Goal: Task Accomplishment & Management: Use online tool/utility

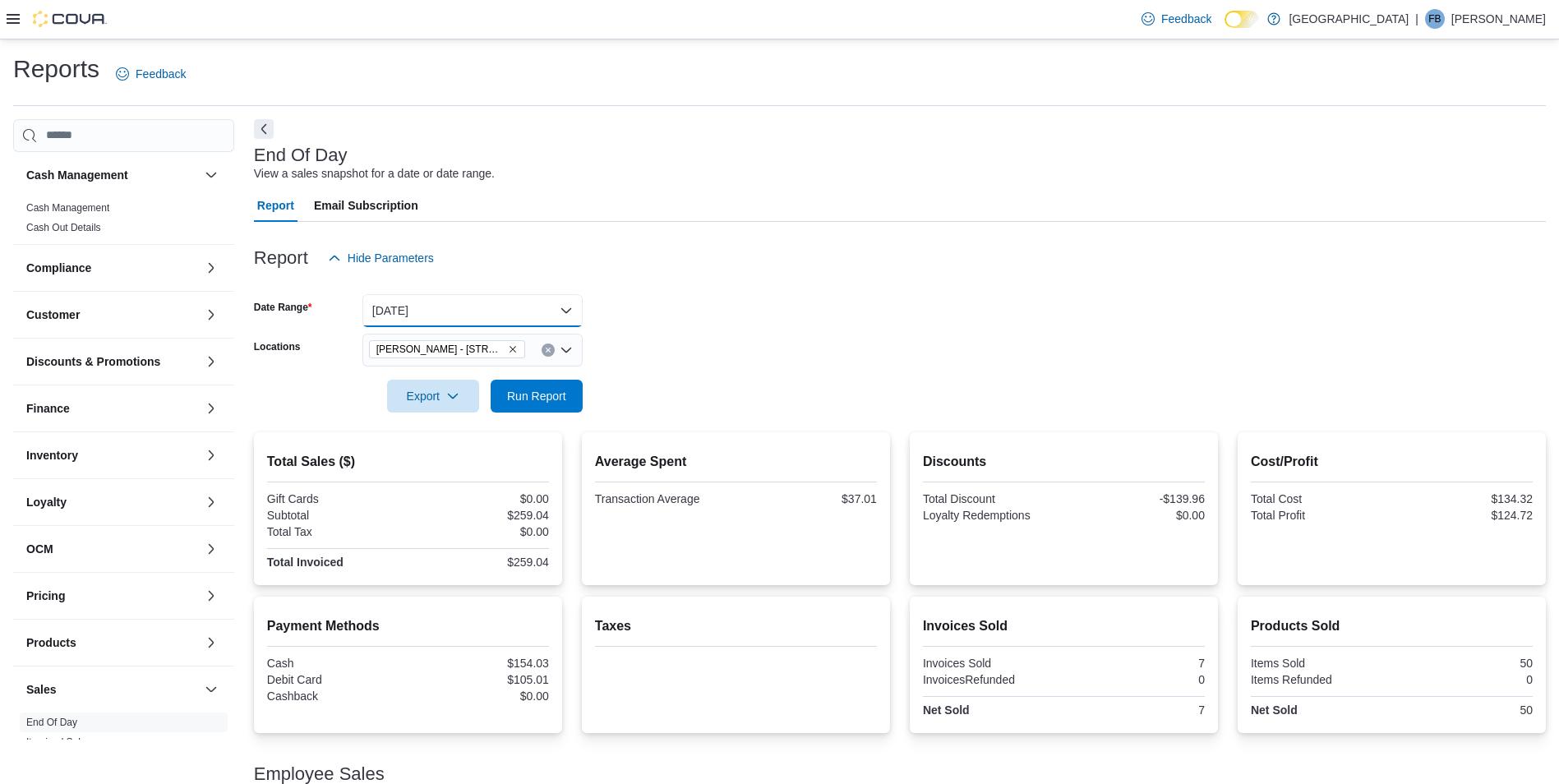
click at [425, 306] on button "[DATE]" at bounding box center [473, 310] width 221 height 33
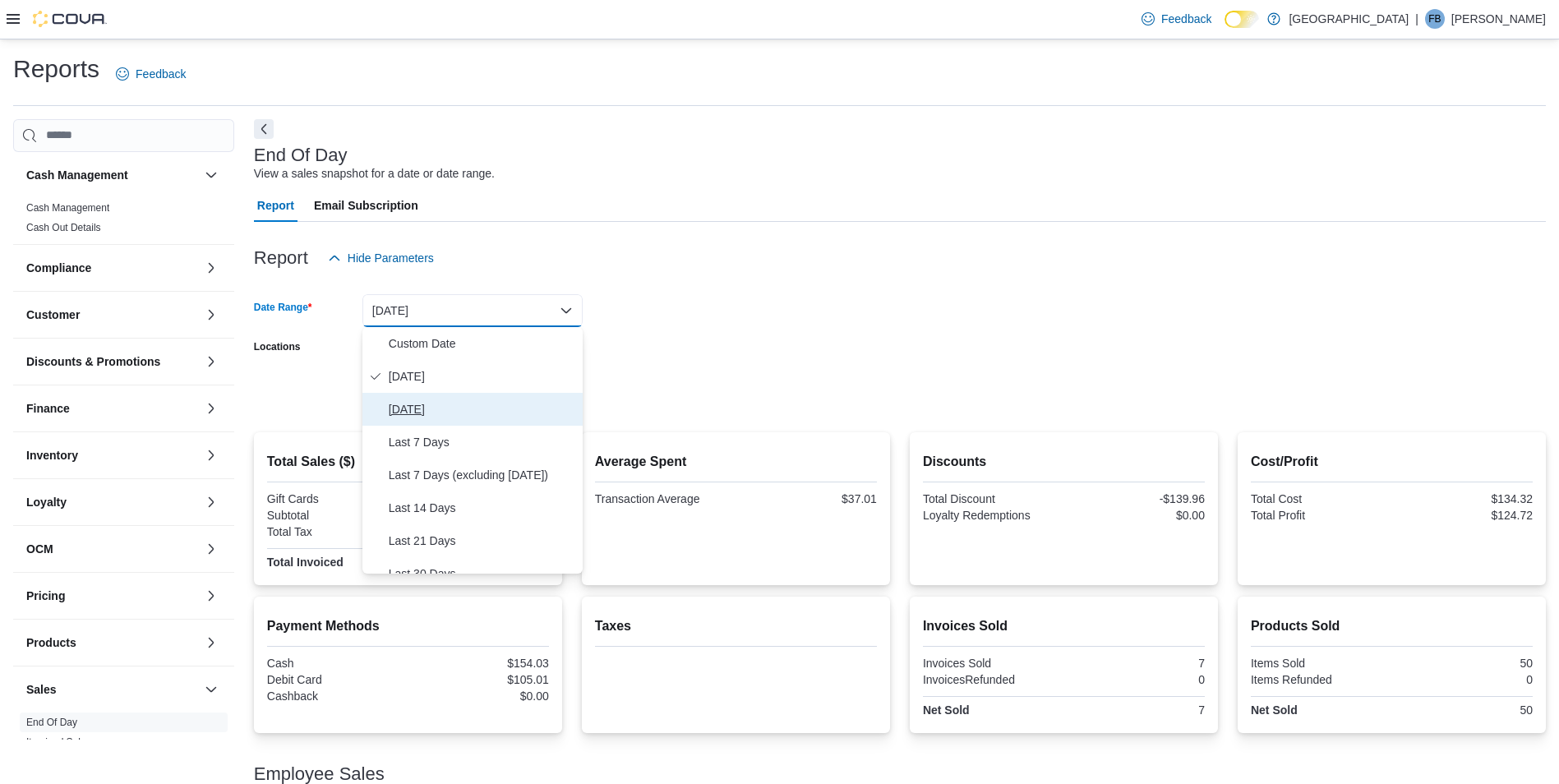
click at [408, 410] on span "[DATE]" at bounding box center [482, 410] width 187 height 20
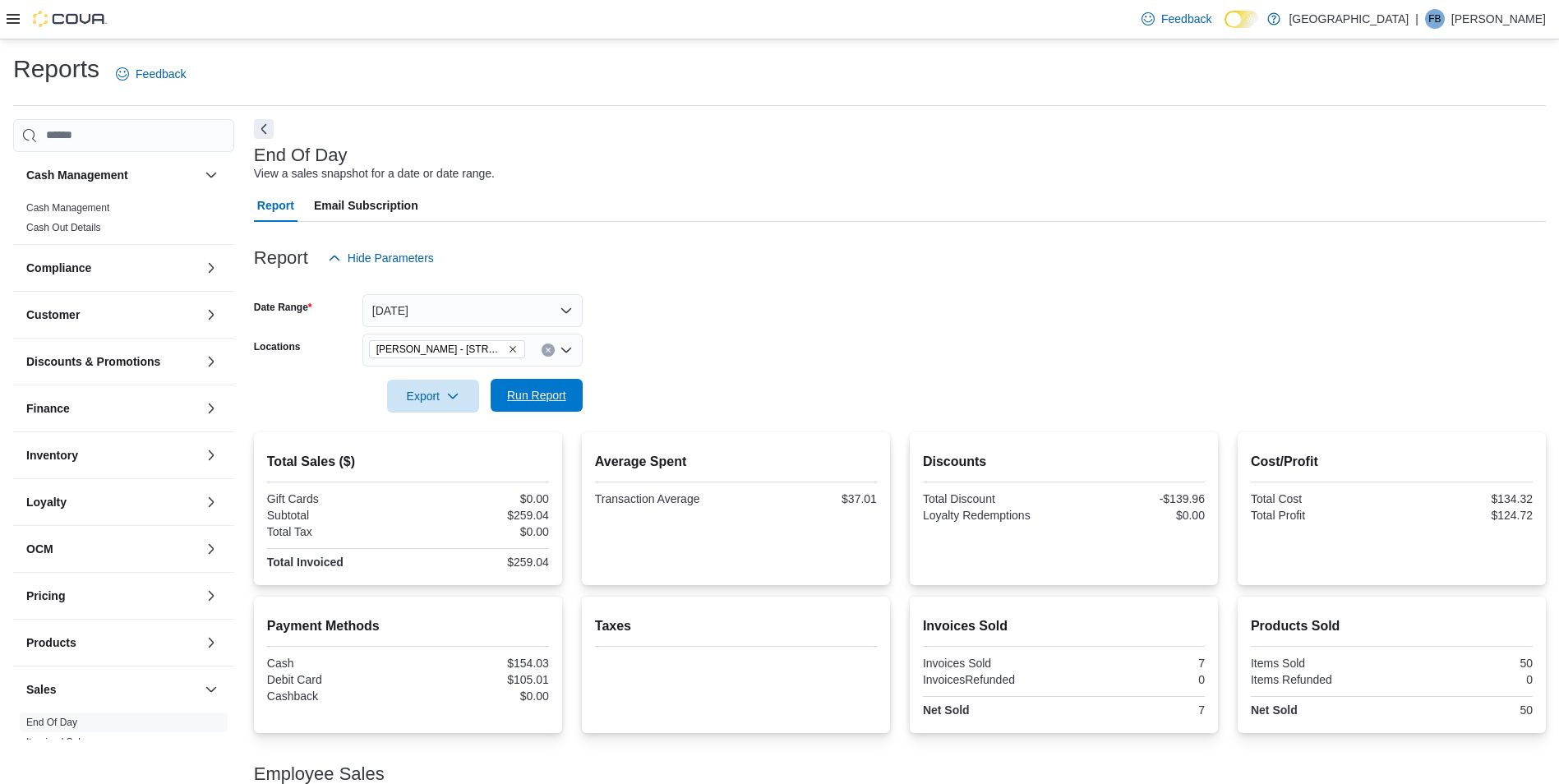
click at [525, 394] on span "Run Report" at bounding box center [537, 395] width 59 height 17
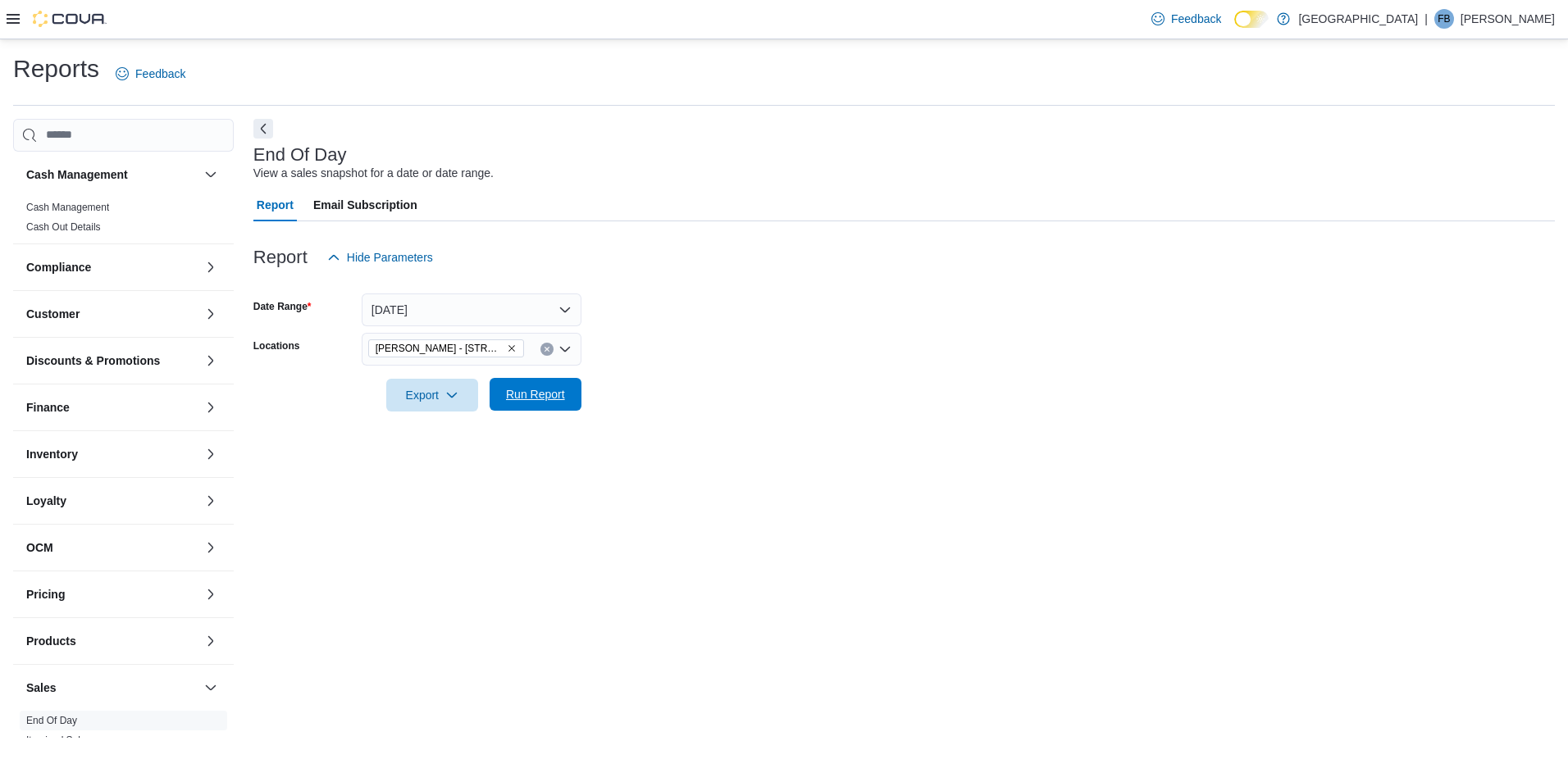
click at [527, 393] on span "Run Report" at bounding box center [535, 394] width 59 height 17
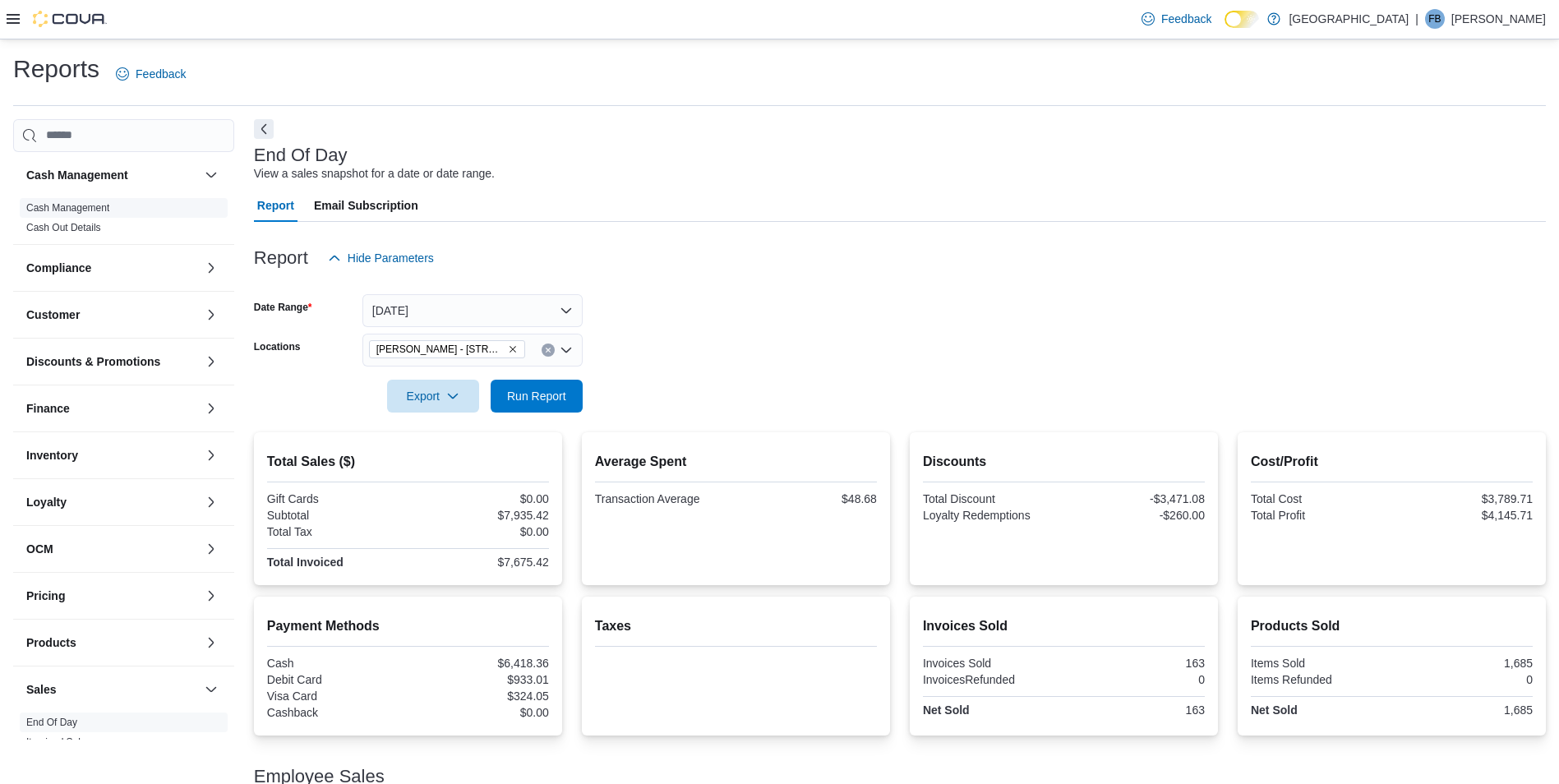
click at [103, 206] on link "Cash Management" at bounding box center [67, 208] width 83 height 12
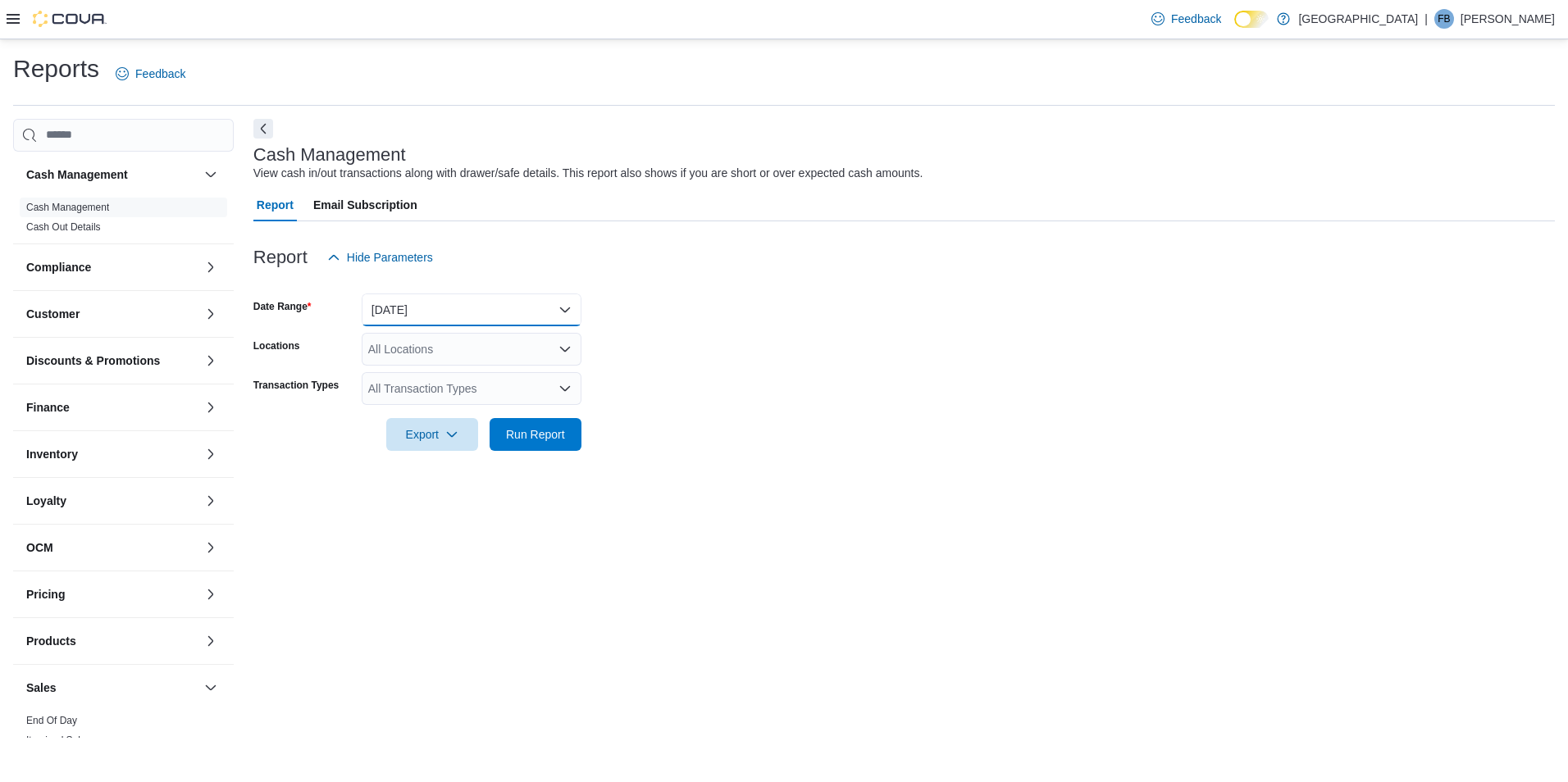
click at [434, 312] on button "[DATE]" at bounding box center [472, 309] width 220 height 33
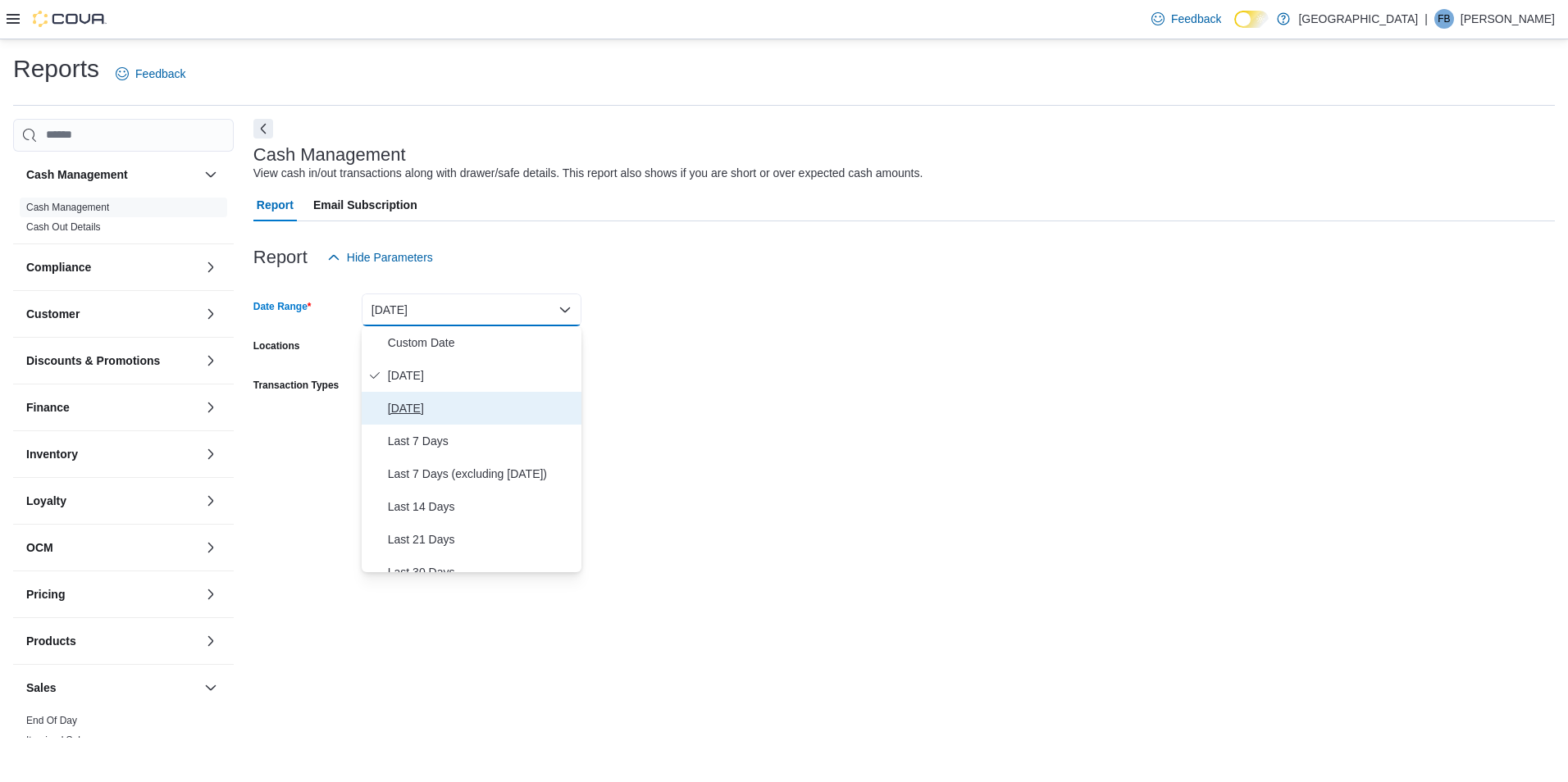
click at [432, 407] on span "[DATE]" at bounding box center [481, 409] width 187 height 20
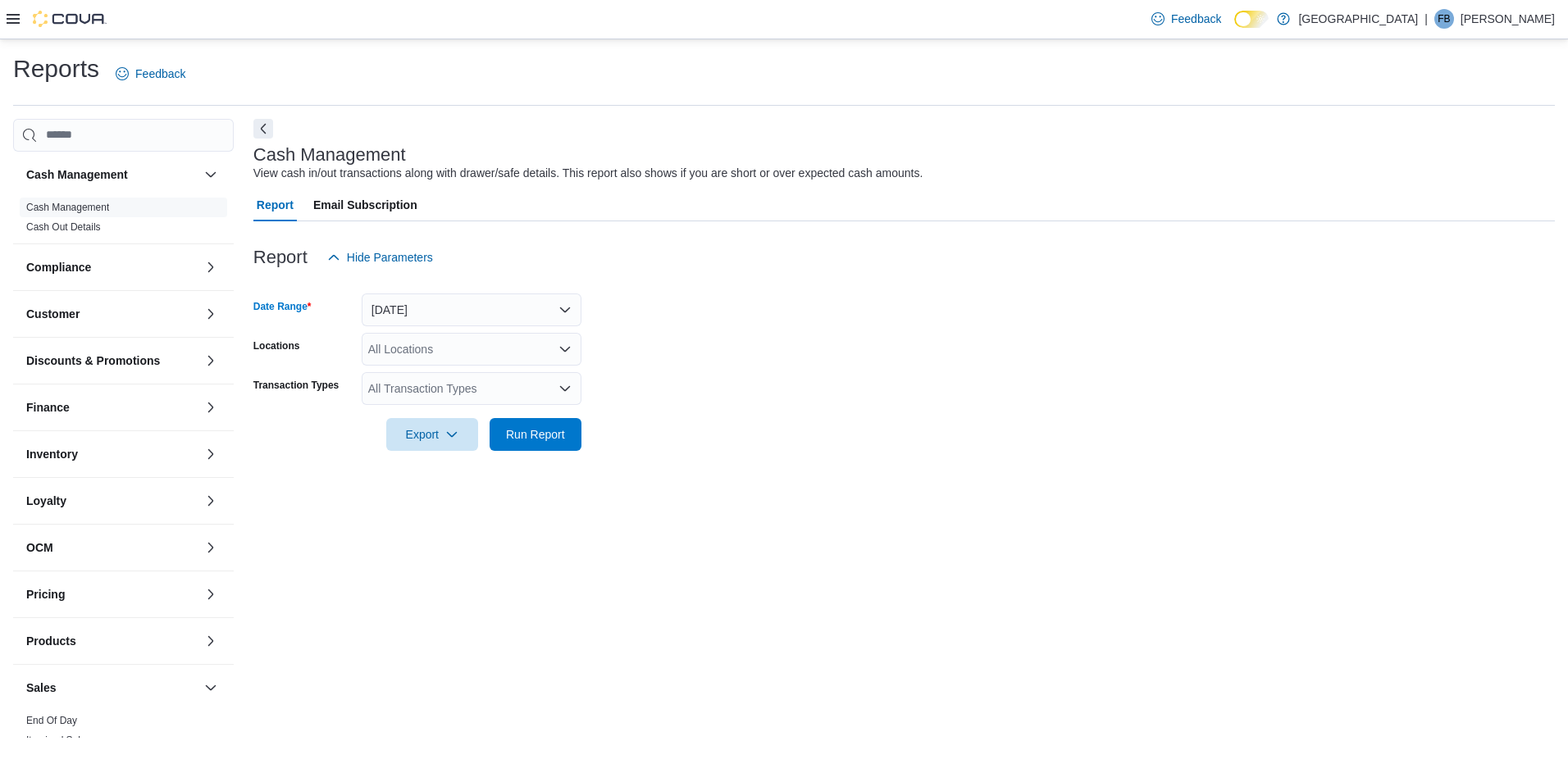
click at [463, 348] on div "All Locations" at bounding box center [472, 348] width 220 height 33
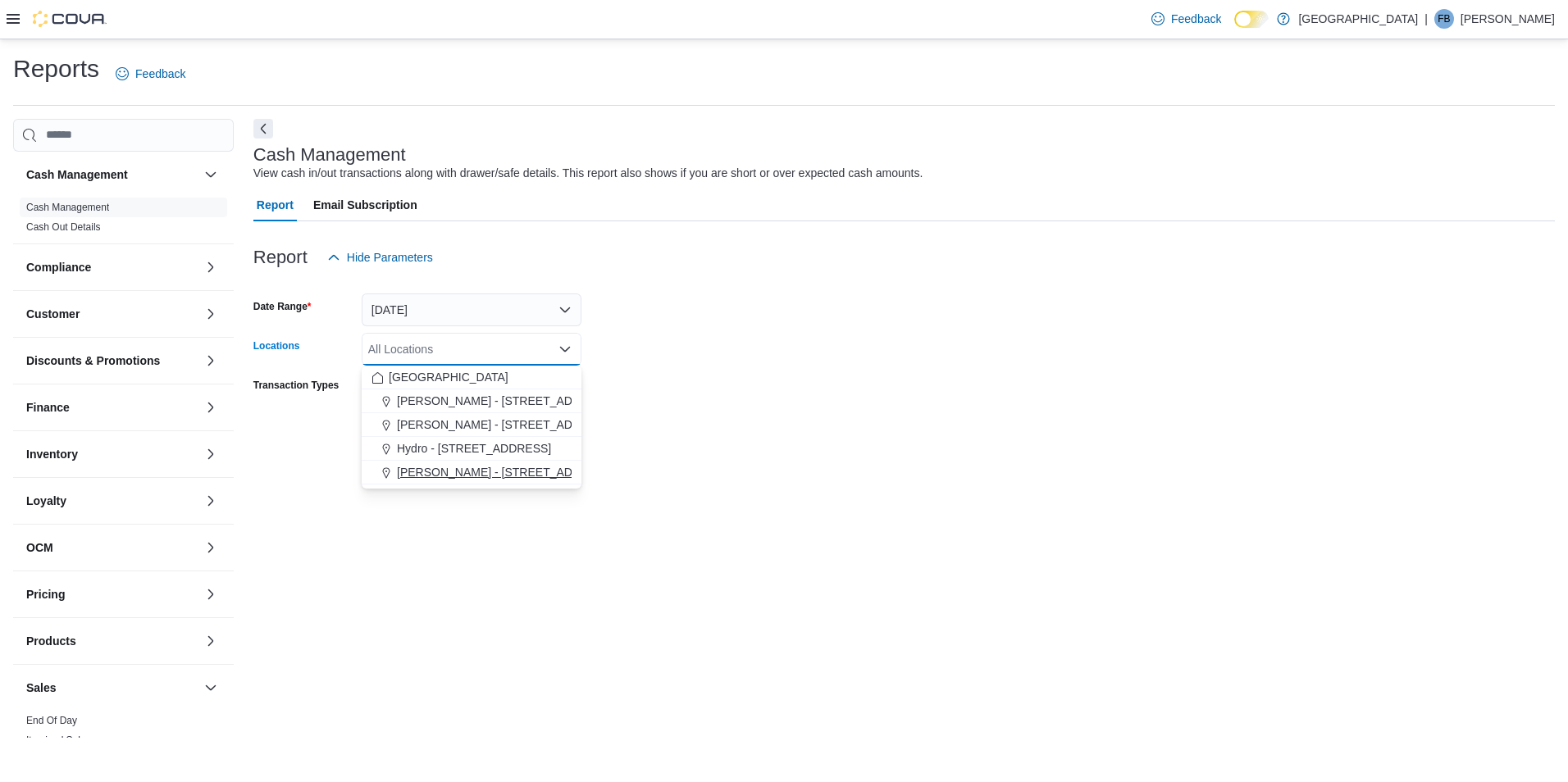
drag, startPoint x: 436, startPoint y: 471, endPoint x: 627, endPoint y: 459, distance: 191.4
click at [440, 470] on span "[PERSON_NAME] - [STREET_ADDRESS]" at bounding box center [506, 473] width 219 height 17
drag, startPoint x: 654, startPoint y: 445, endPoint x: 588, endPoint y: 440, distance: 66.2
click at [645, 445] on form "Date Range [DATE] Locations [GEOGRAPHIC_DATA] - [STREET_ADDRESS] Selected. [PER…" at bounding box center [904, 362] width 1302 height 177
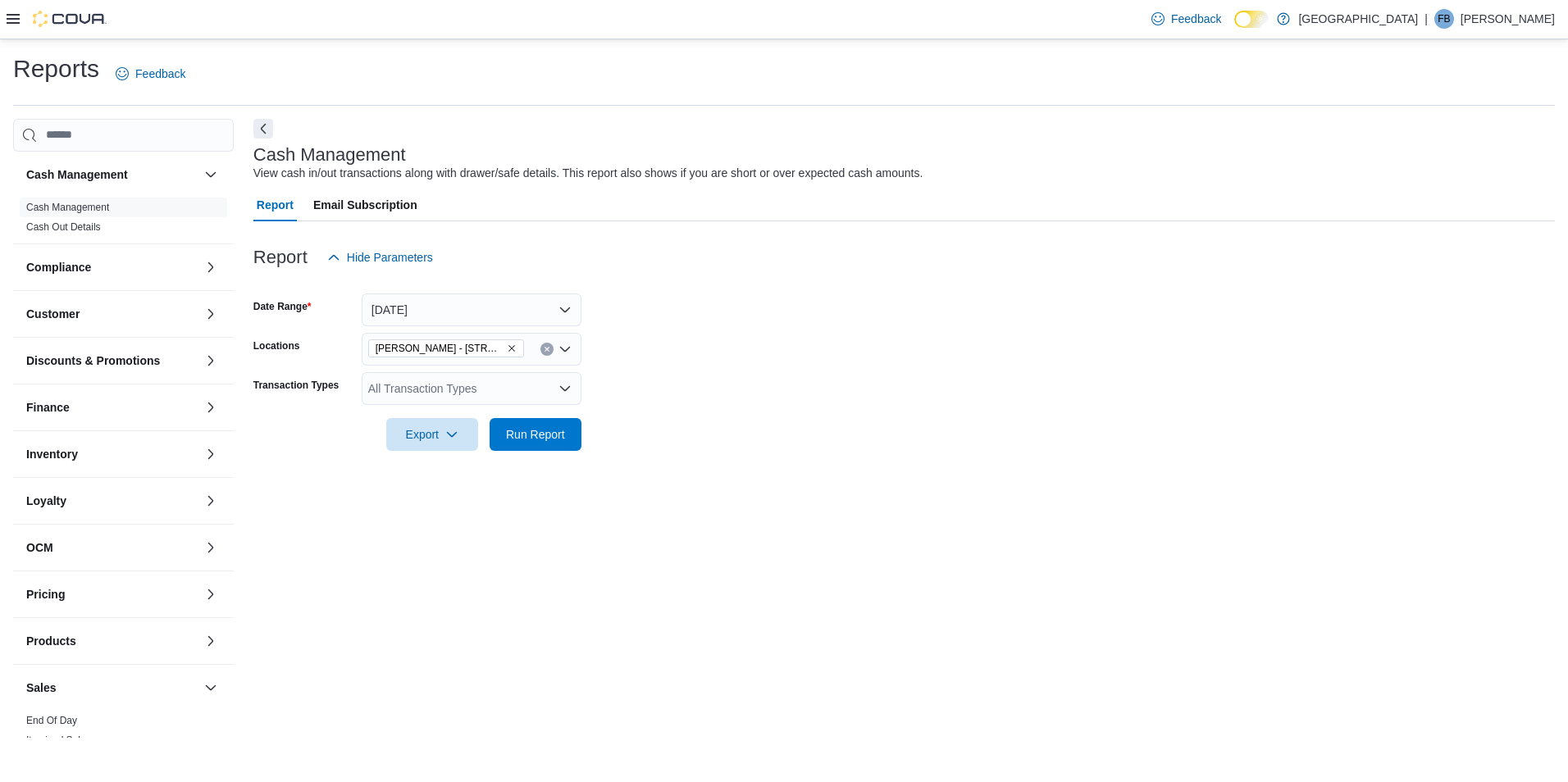
click at [469, 392] on div "All Transaction Types" at bounding box center [472, 388] width 220 height 33
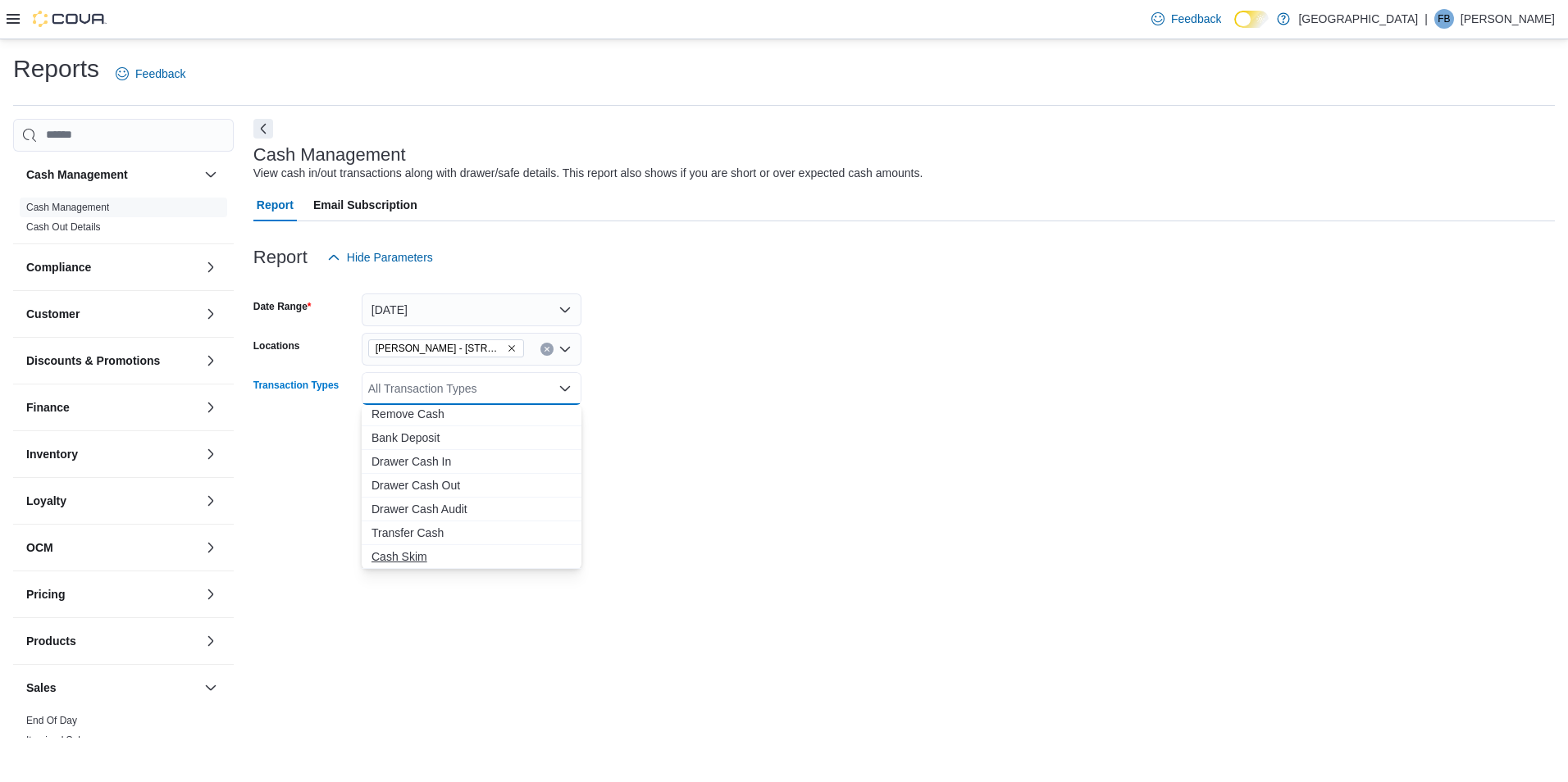
click at [400, 559] on span "Cash Skim" at bounding box center [471, 557] width 200 height 17
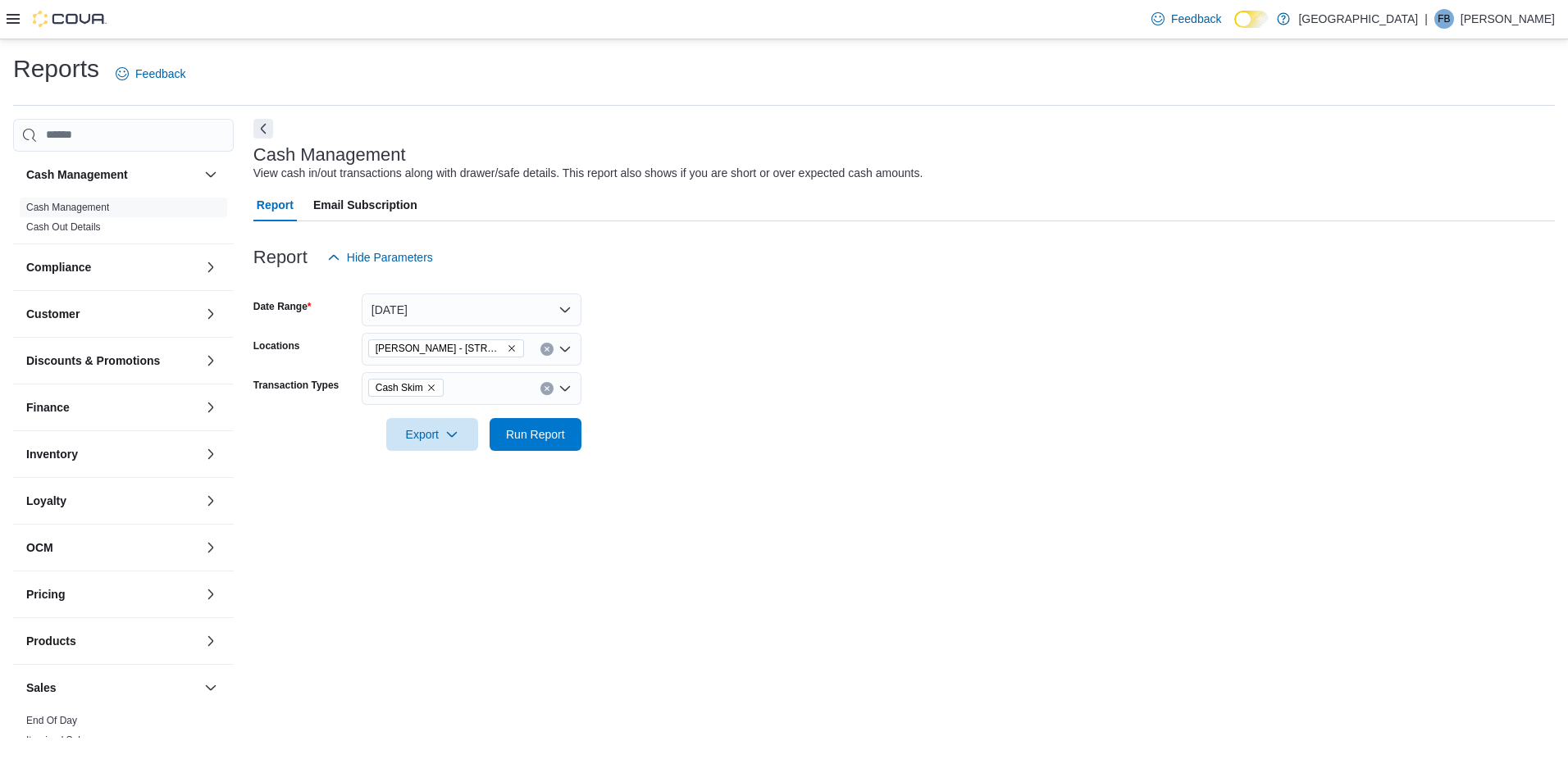
drag, startPoint x: 692, startPoint y: 486, endPoint x: 518, endPoint y: 504, distance: 174.9
click at [687, 486] on div "Cash Management View cash in/out transactions along with drawer/safe details. T…" at bounding box center [904, 429] width 1302 height 619
click at [515, 435] on span "Run Report" at bounding box center [535, 434] width 59 height 17
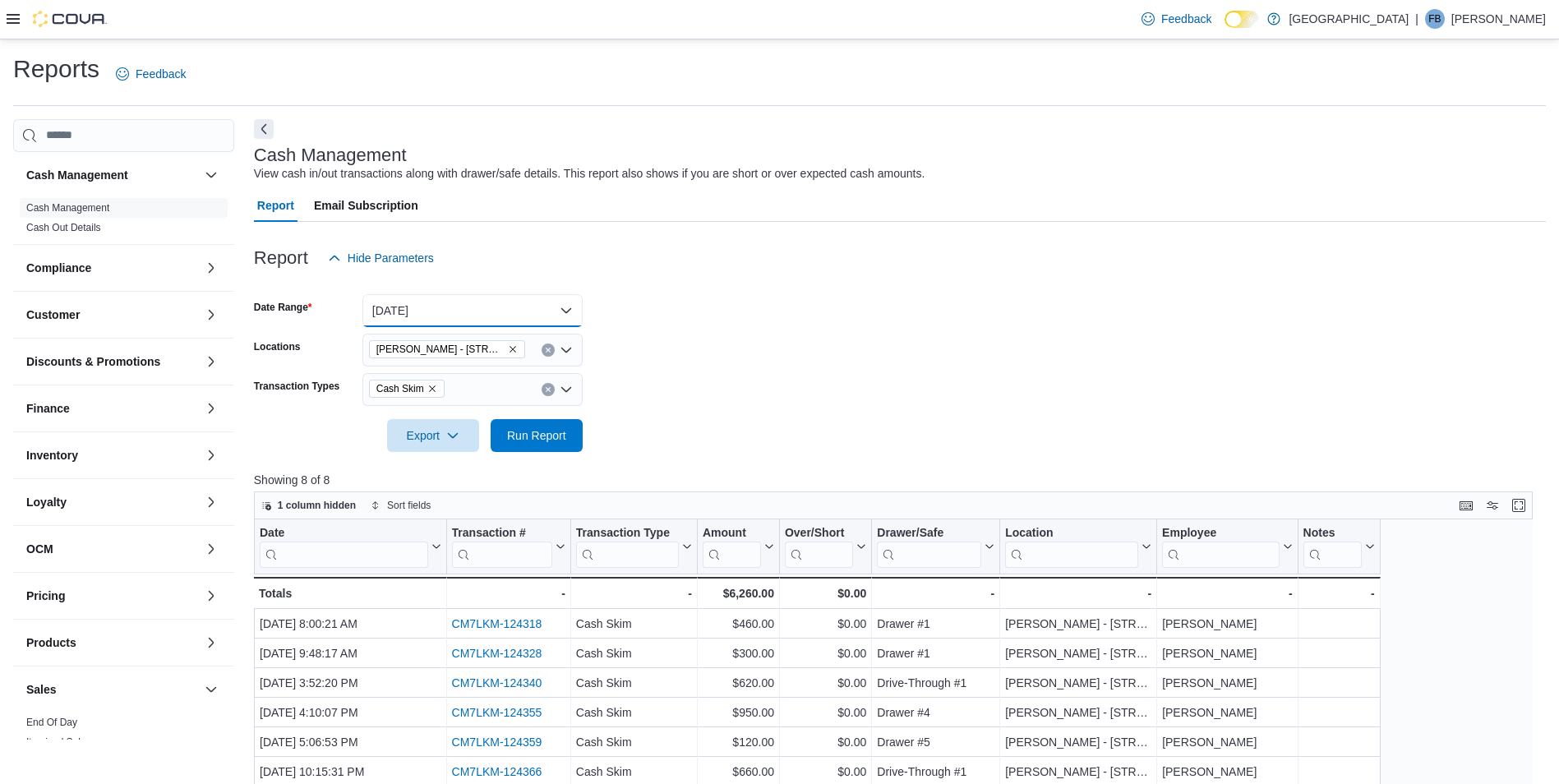
click at [435, 303] on button "[DATE]" at bounding box center [473, 310] width 221 height 33
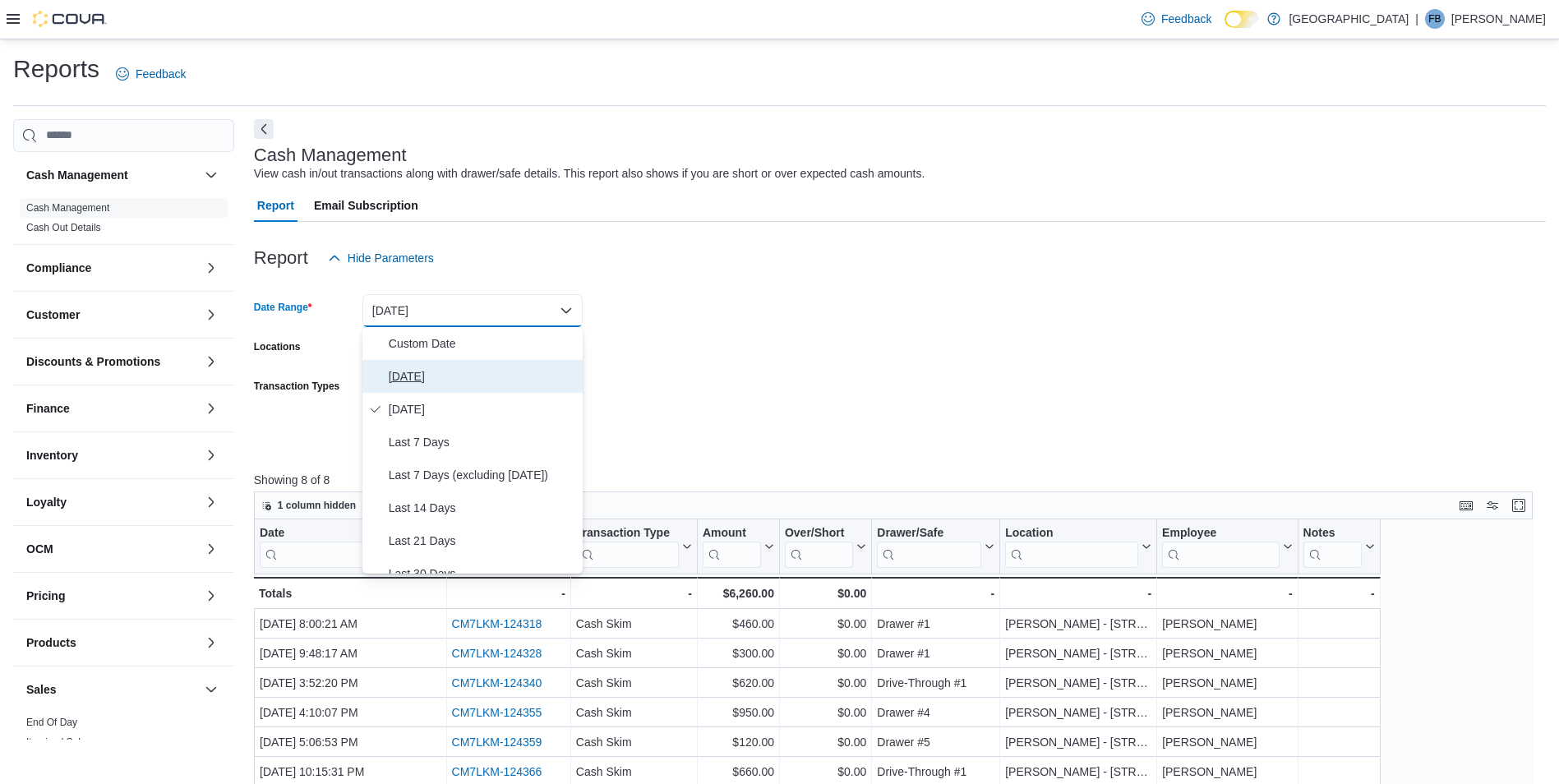
click at [433, 376] on span "[DATE]" at bounding box center [482, 377] width 187 height 20
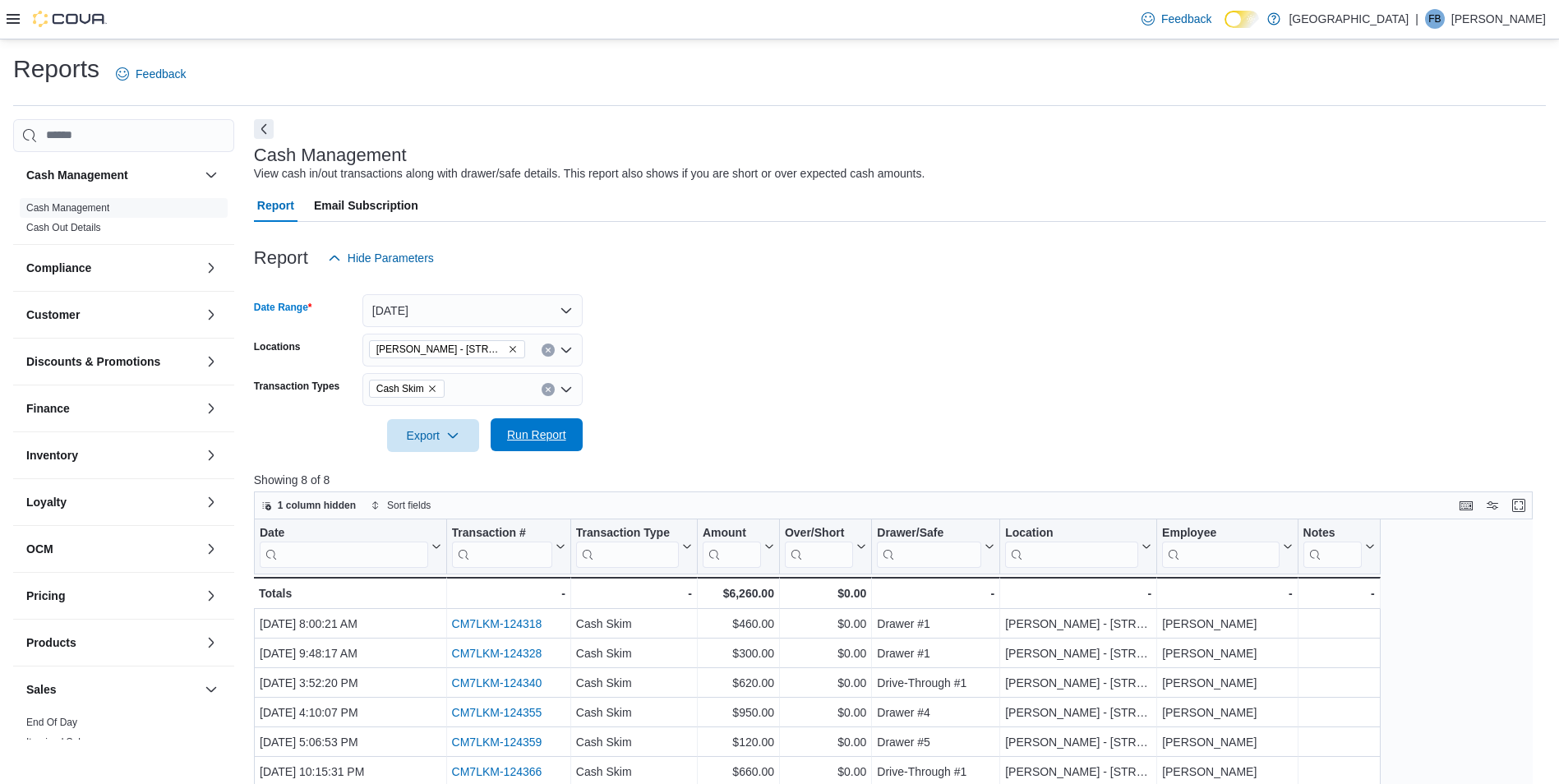
click at [520, 435] on span "Run Report" at bounding box center [537, 435] width 59 height 17
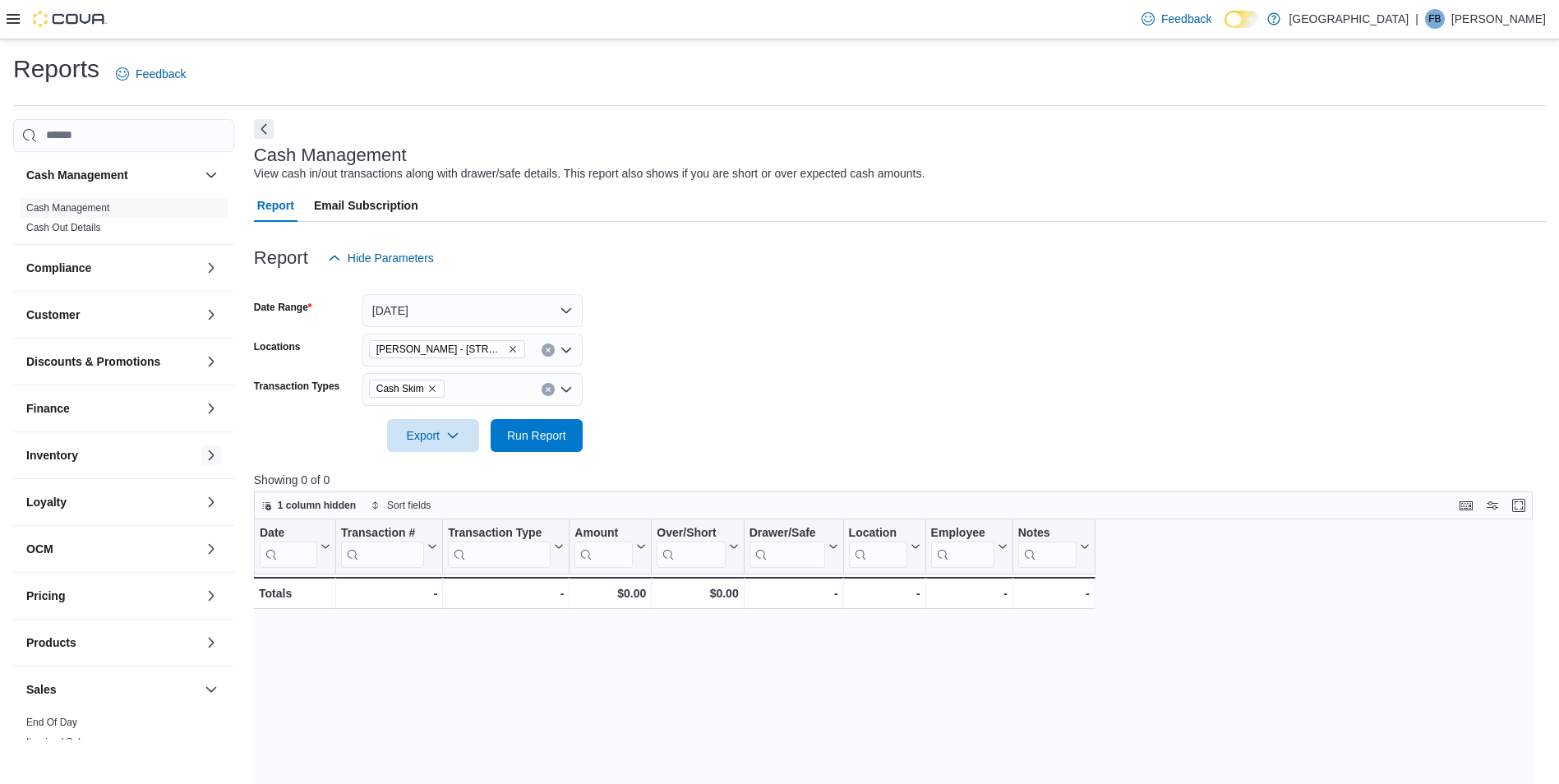
click at [201, 457] on button "button" at bounding box center [211, 456] width 20 height 20
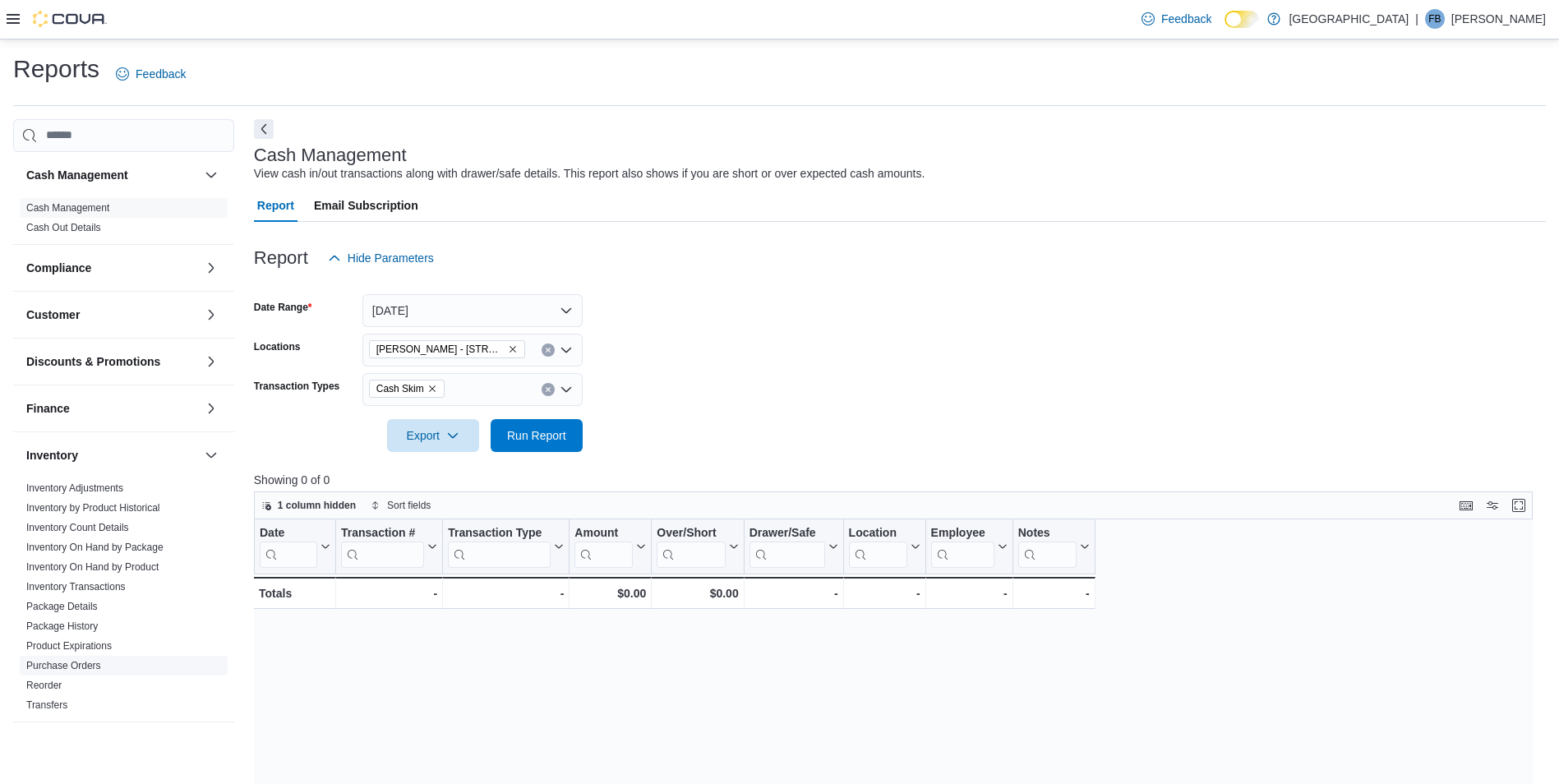
click at [84, 668] on link "Purchase Orders" at bounding box center [63, 666] width 74 height 12
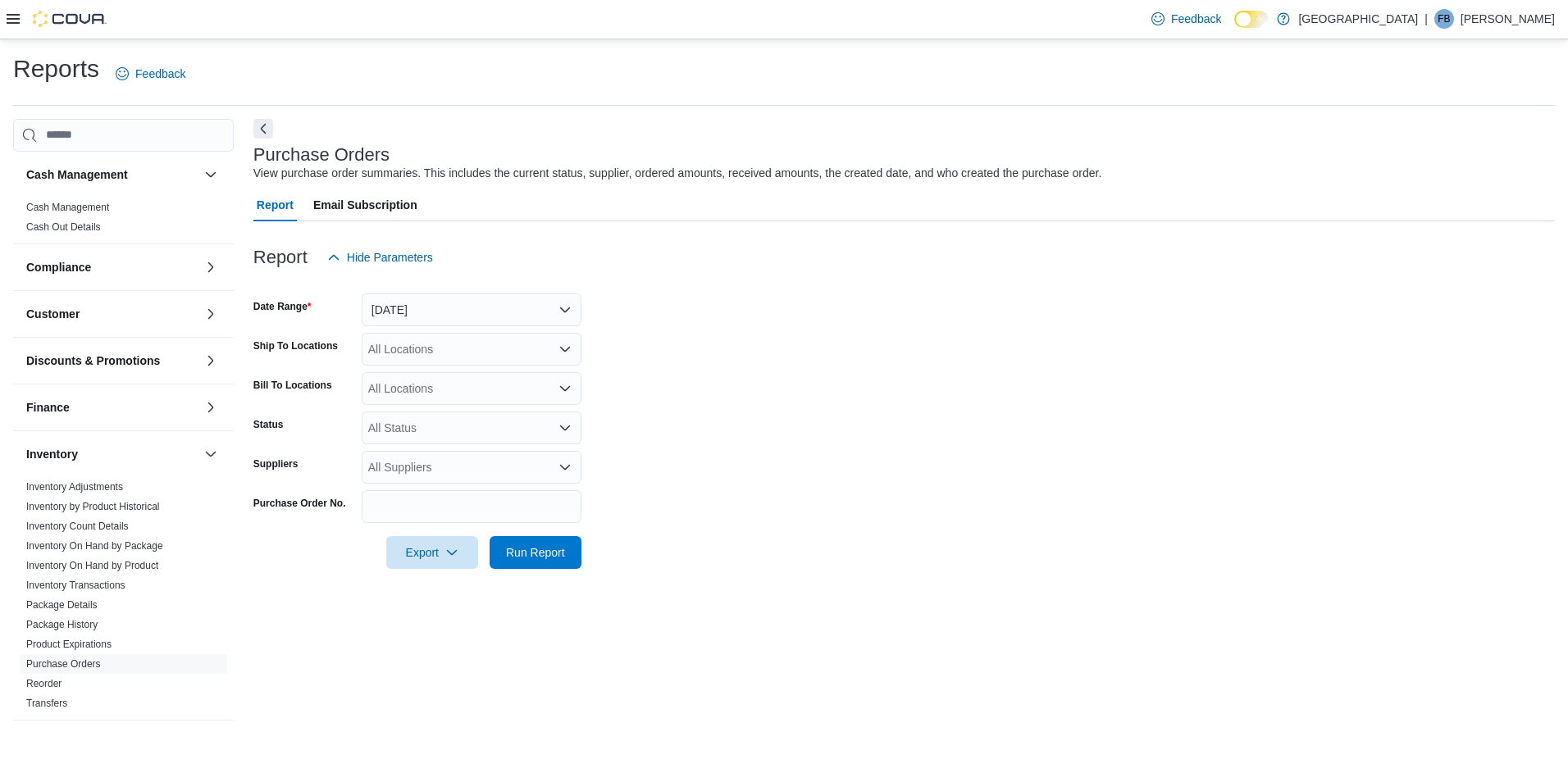
click at [494, 355] on div "All Locations" at bounding box center [472, 348] width 220 height 33
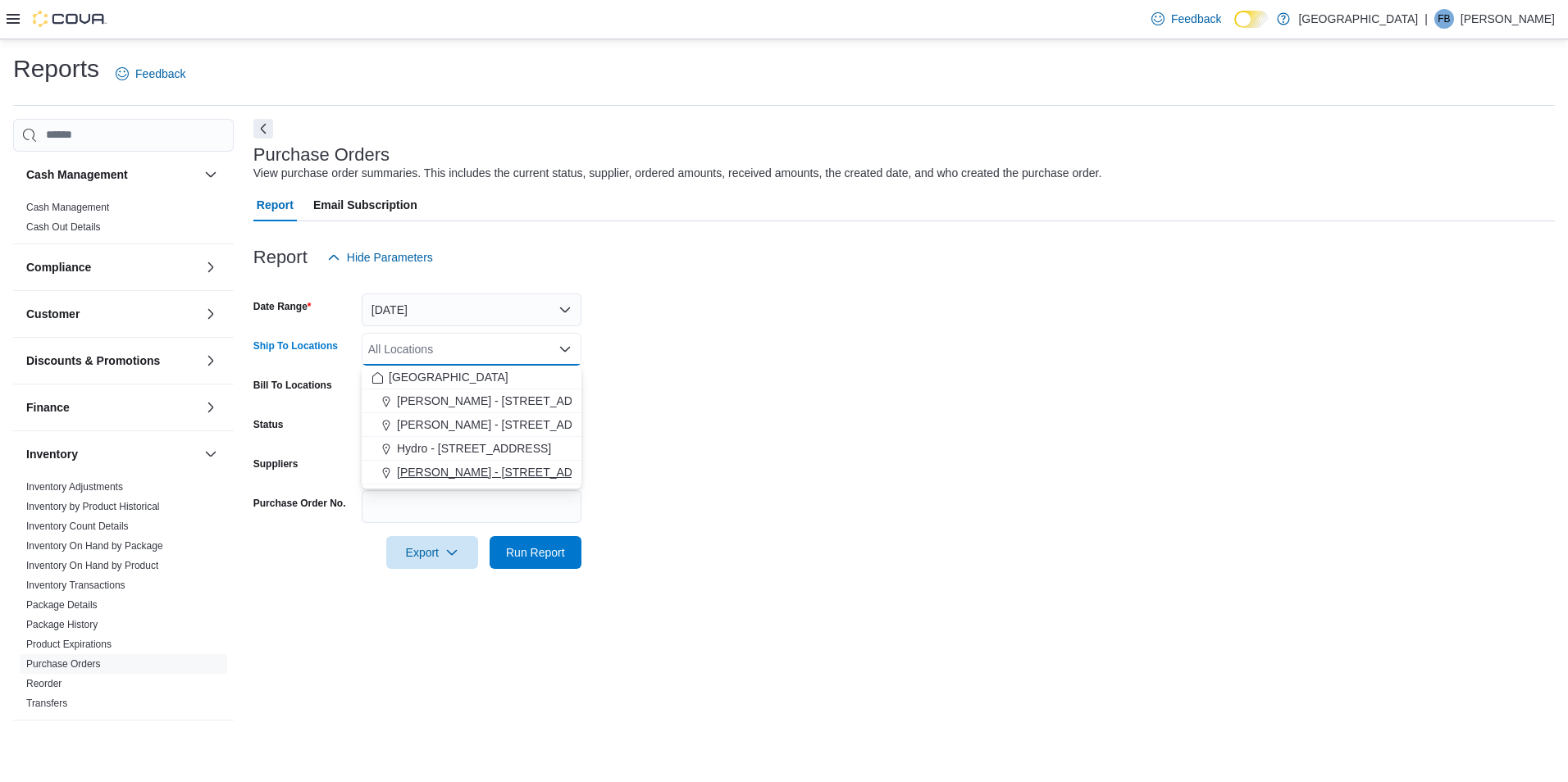
drag, startPoint x: 477, startPoint y: 466, endPoint x: 499, endPoint y: 466, distance: 22.0
click at [480, 466] on span "[PERSON_NAME] - [STREET_ADDRESS]" at bounding box center [506, 473] width 219 height 17
drag, startPoint x: 639, startPoint y: 442, endPoint x: 617, endPoint y: 449, distance: 23.1
click at [636, 443] on form "Date Range [DATE] Ship To Locations [PERSON_NAME] - [STREET_ADDRESS] Selected. …" at bounding box center [904, 421] width 1302 height 295
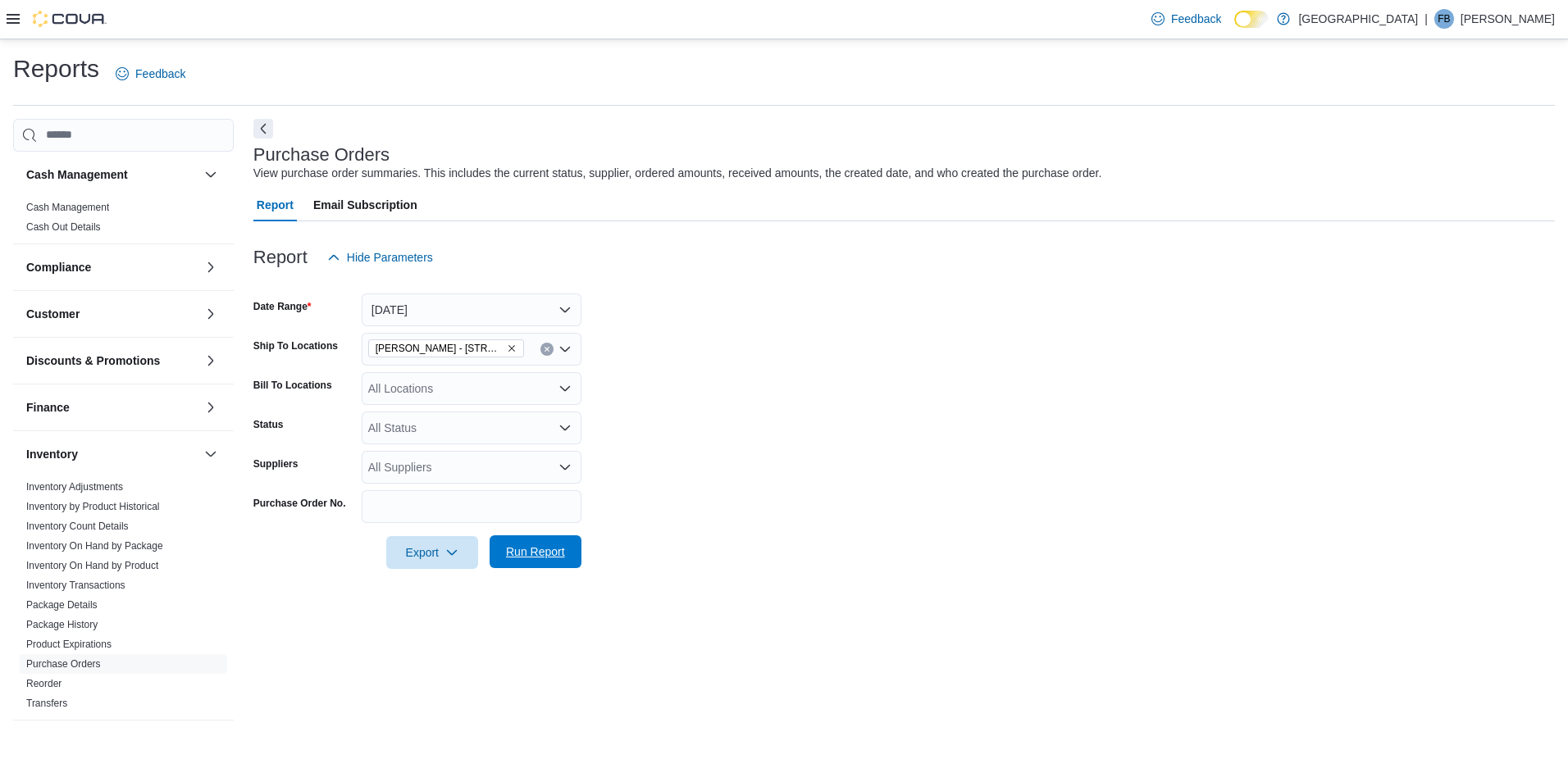
click at [530, 559] on span "Run Report" at bounding box center [535, 552] width 59 height 17
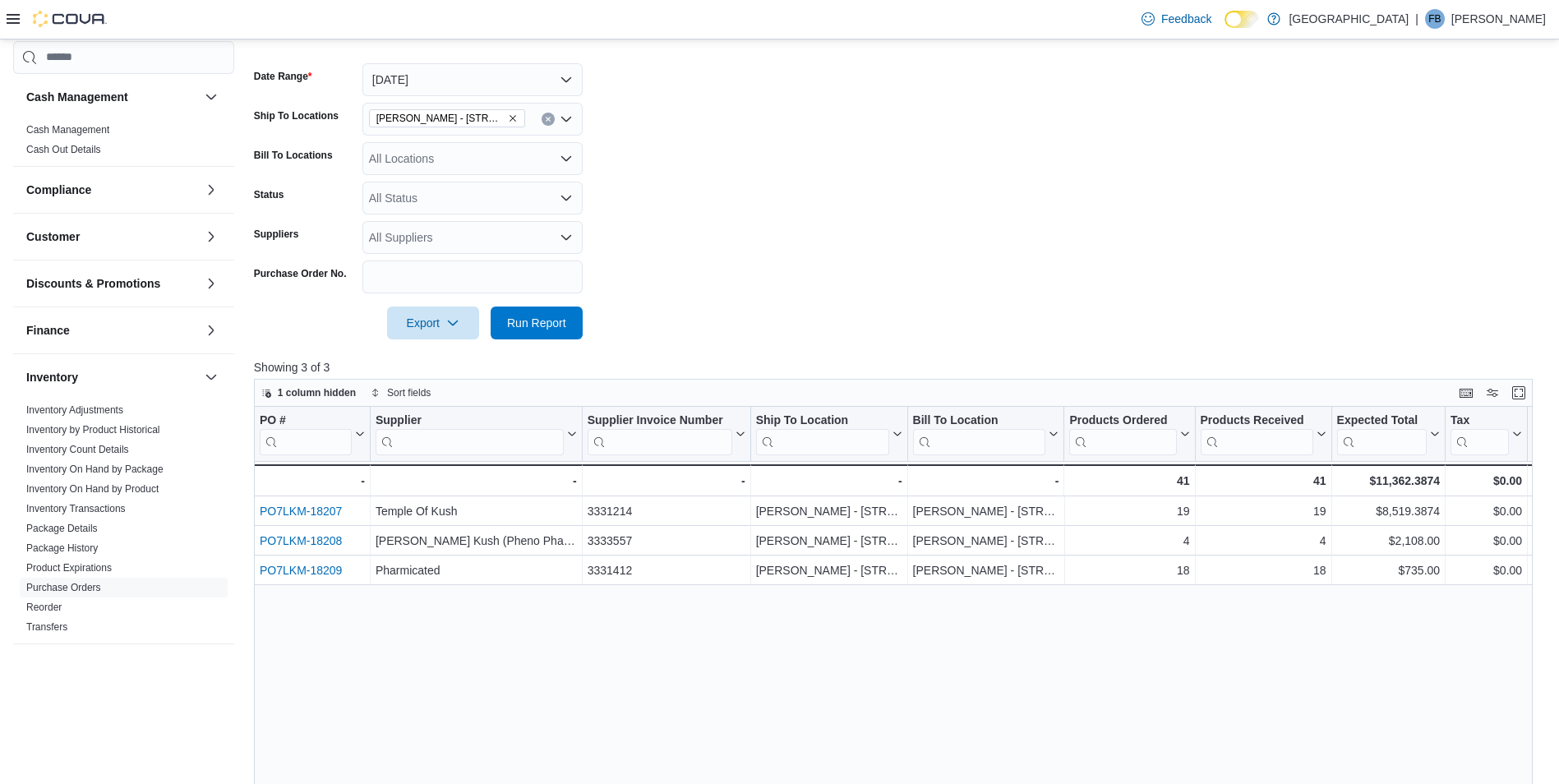
scroll to position [247, 0]
